Goal: Information Seeking & Learning: Understand process/instructions

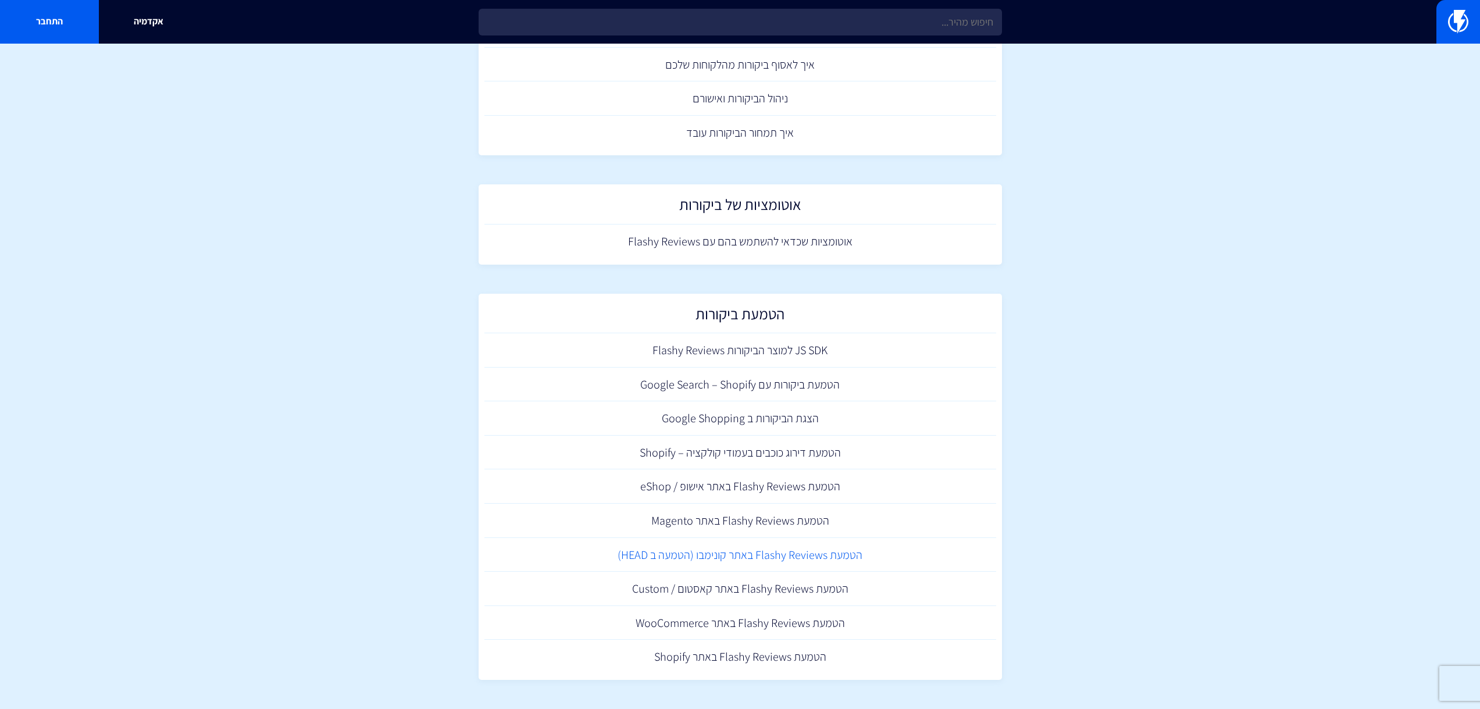
click at [704, 555] on link "הטמעת Flashy Reviews באתר קונימבו (הטמעה ב HEAD)" at bounding box center [740, 555] width 512 height 34
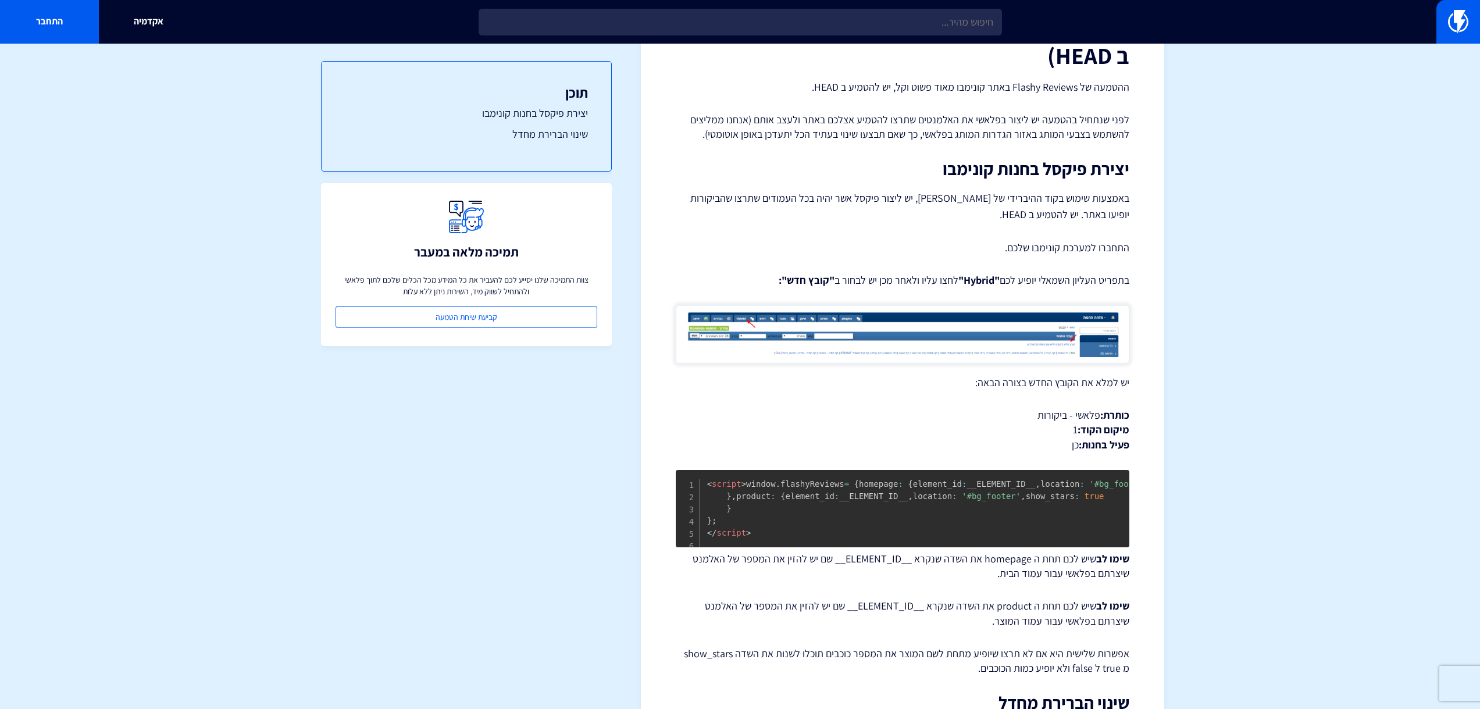
scroll to position [116, 0]
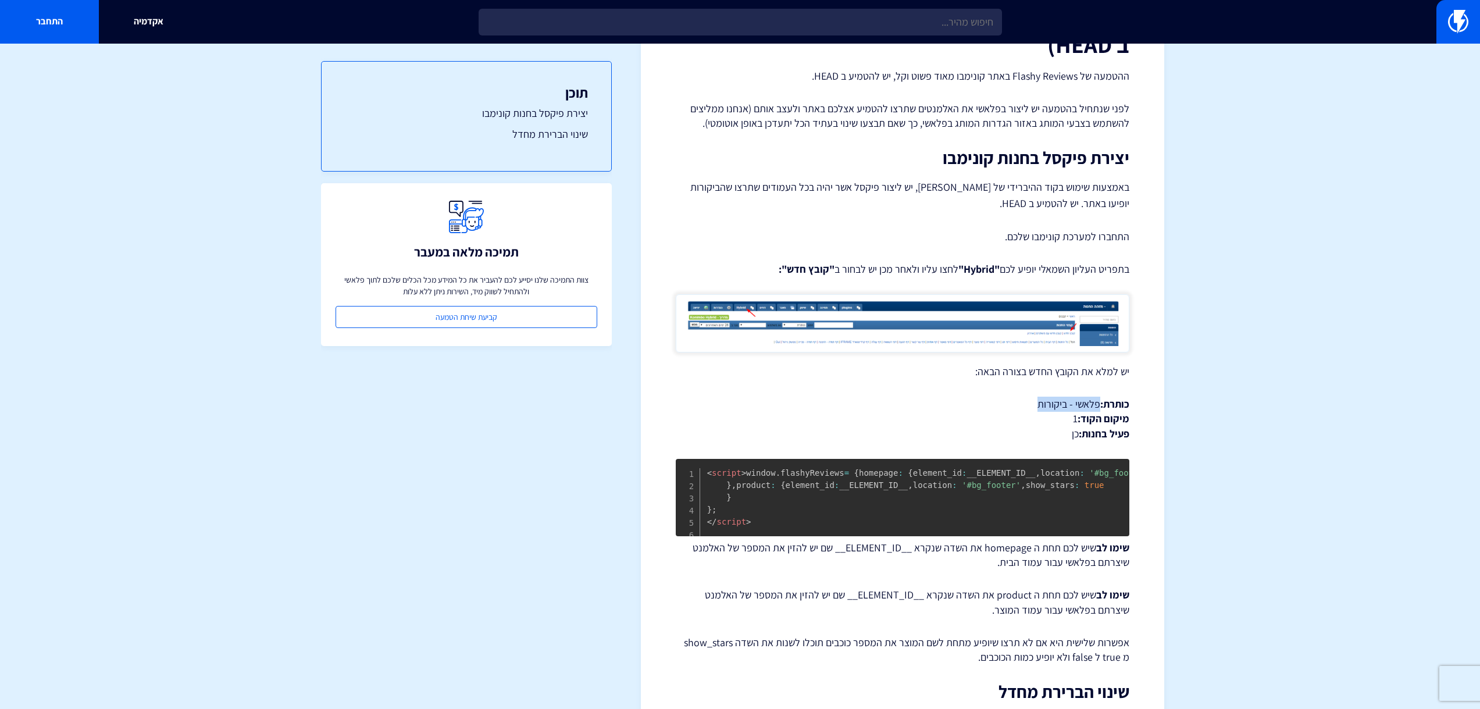
drag, startPoint x: 1099, startPoint y: 405, endPoint x: 1027, endPoint y: 402, distance: 72.2
click at [1027, 402] on p "כותרת: פלאשי - ביקורות מיקום הקוד: 1 פעיל בחנות: כן" at bounding box center [903, 419] width 454 height 45
copy p "פלאשי - ביקורות"
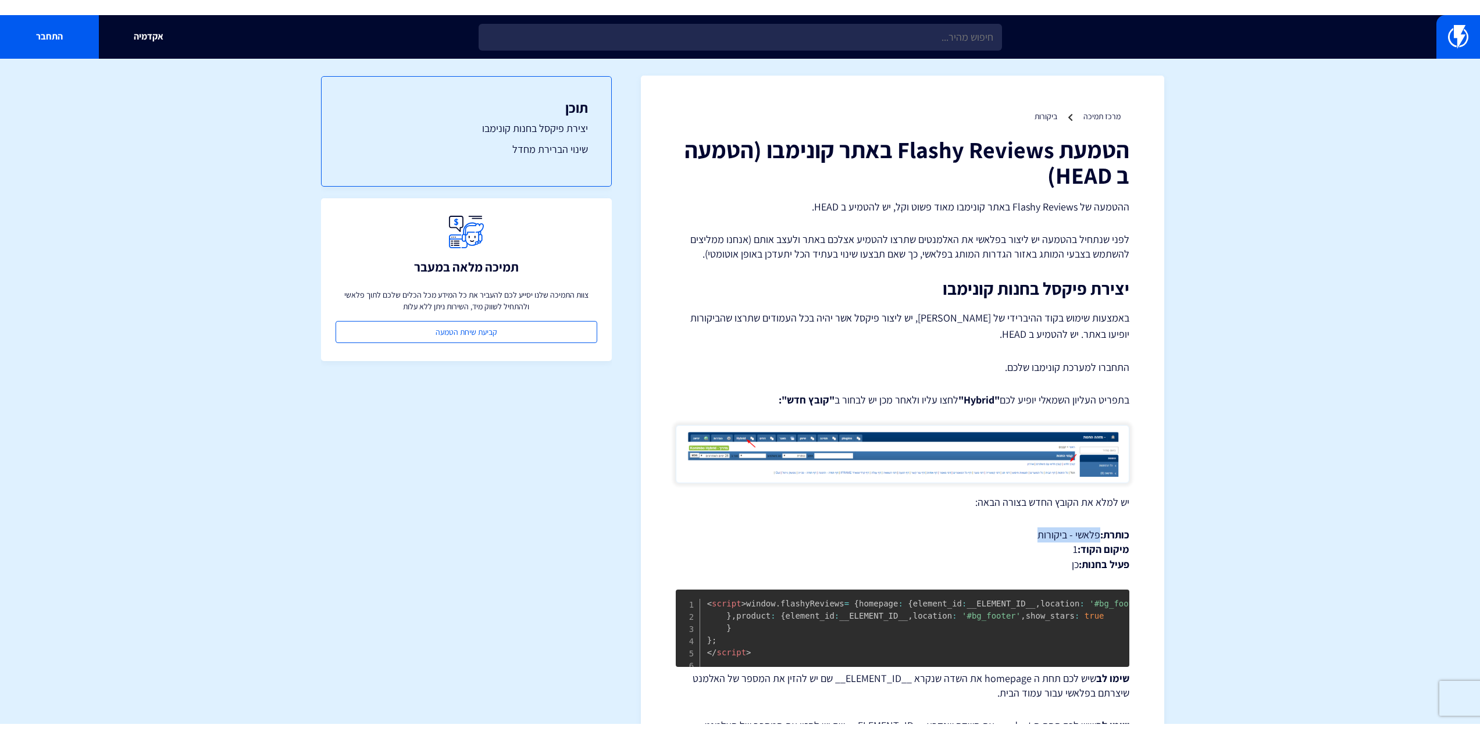
scroll to position [0, 0]
